Goal: Check status: Check status

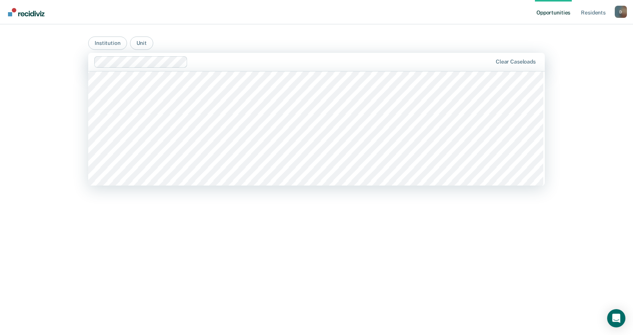
scroll to position [722, 0]
click at [179, 83] on div at bounding box center [316, 128] width 457 height 114
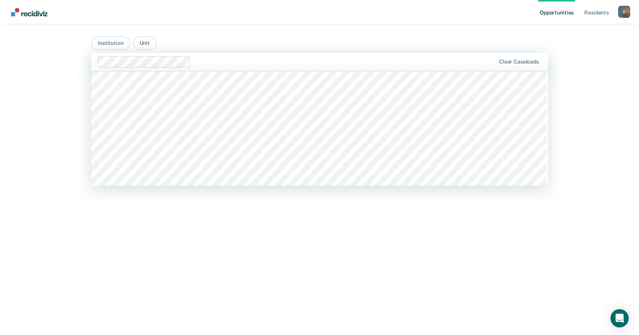
scroll to position [874, 0]
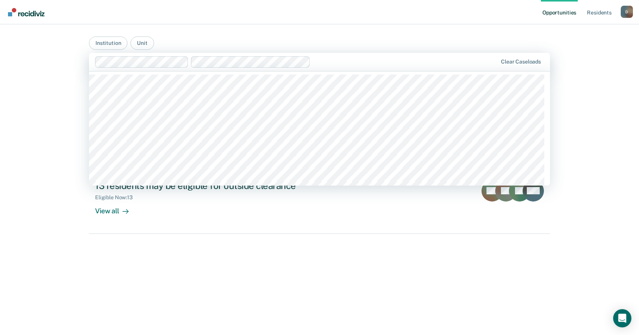
drag, startPoint x: 512, startPoint y: 299, endPoint x: 515, endPoint y: 284, distance: 15.4
click at [513, 299] on div "Hi. We’ve found some outstanding items across 2 caseloads 7 residents may be el…" at bounding box center [319, 205] width 461 height 250
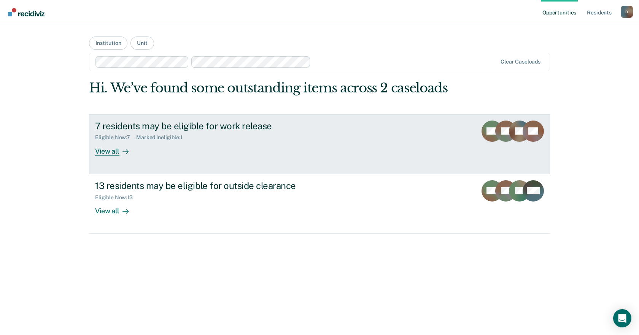
click at [497, 145] on div "KC" at bounding box center [505, 138] width 21 height 35
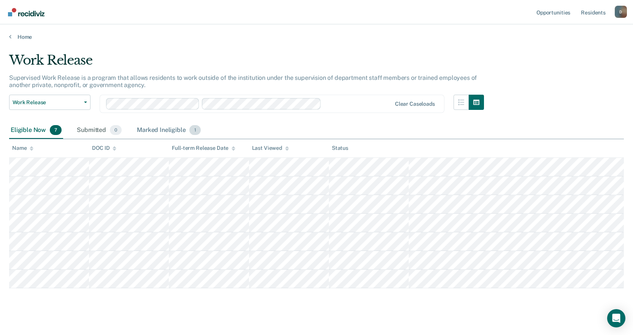
click at [175, 130] on div "Marked Ineligible 1" at bounding box center [168, 130] width 67 height 17
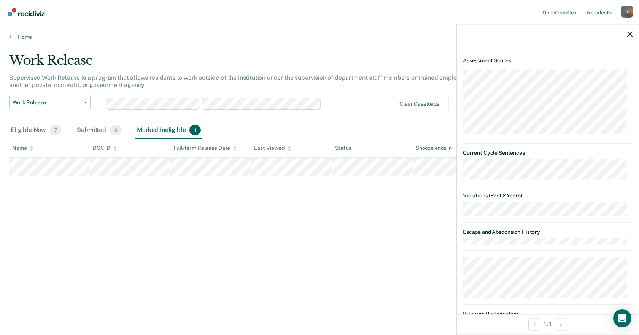
scroll to position [536, 0]
